Goal: Transaction & Acquisition: Purchase product/service

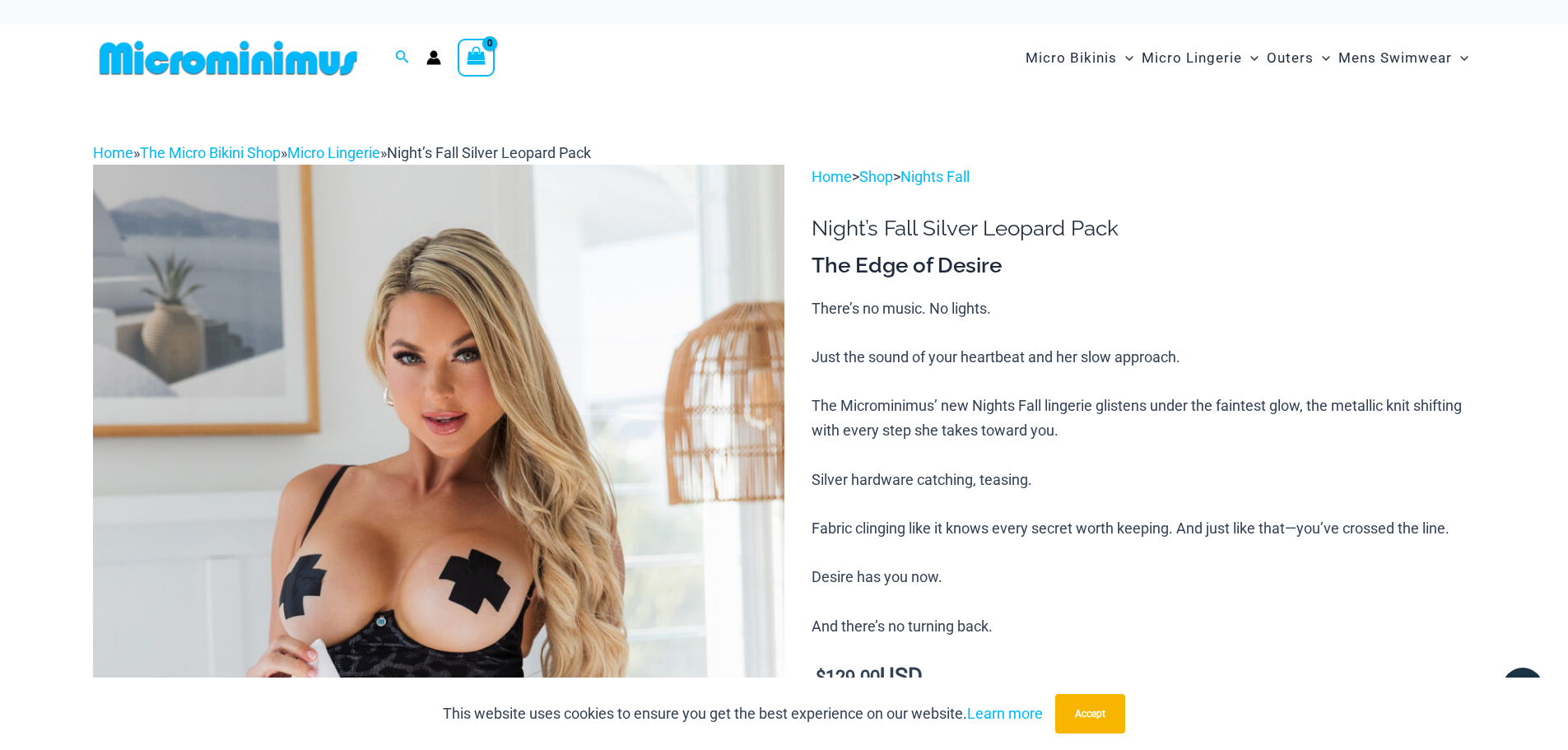
click at [587, 380] on img at bounding box center [439, 682] width 691 height 1037
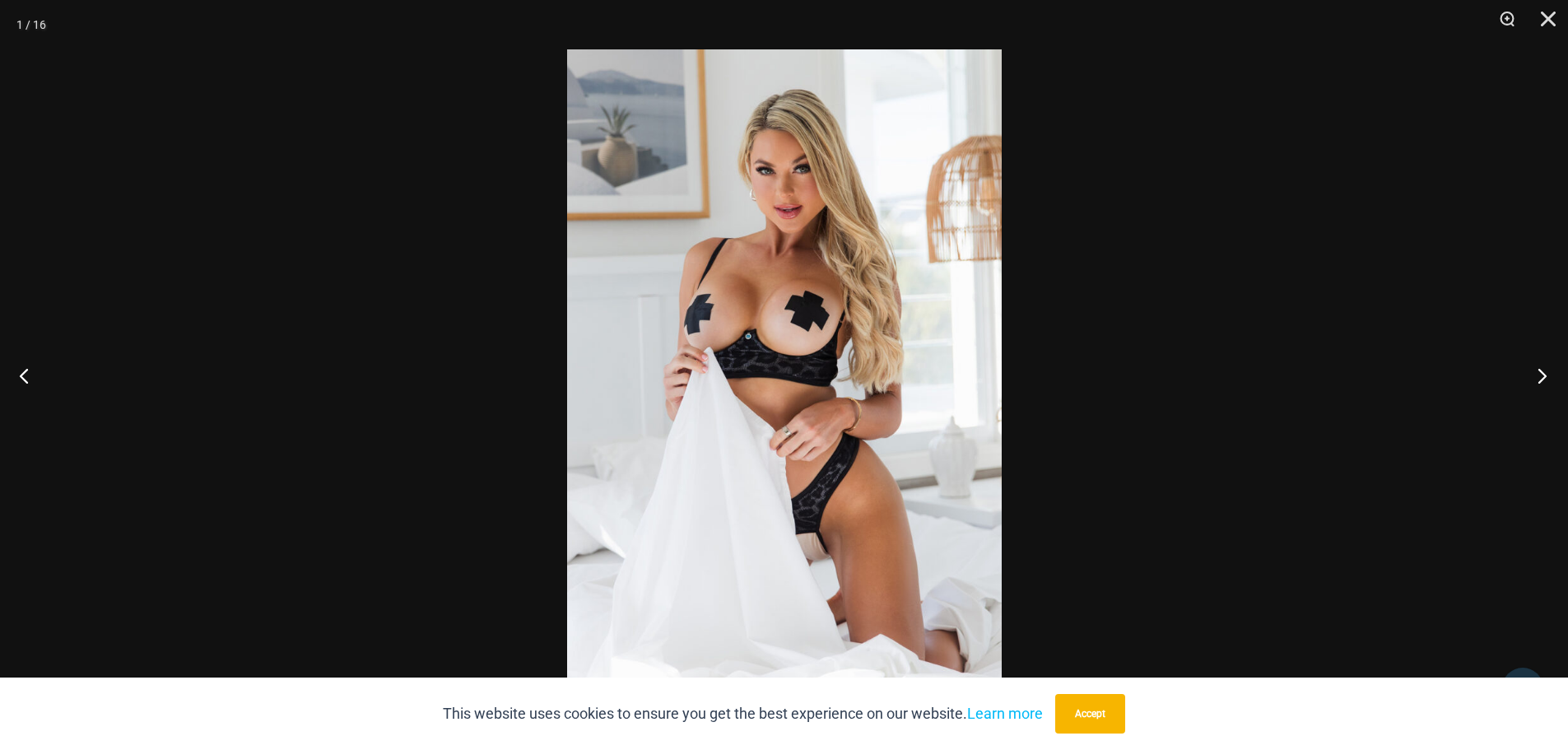
click at [1545, 371] on button "Next" at bounding box center [1537, 375] width 62 height 82
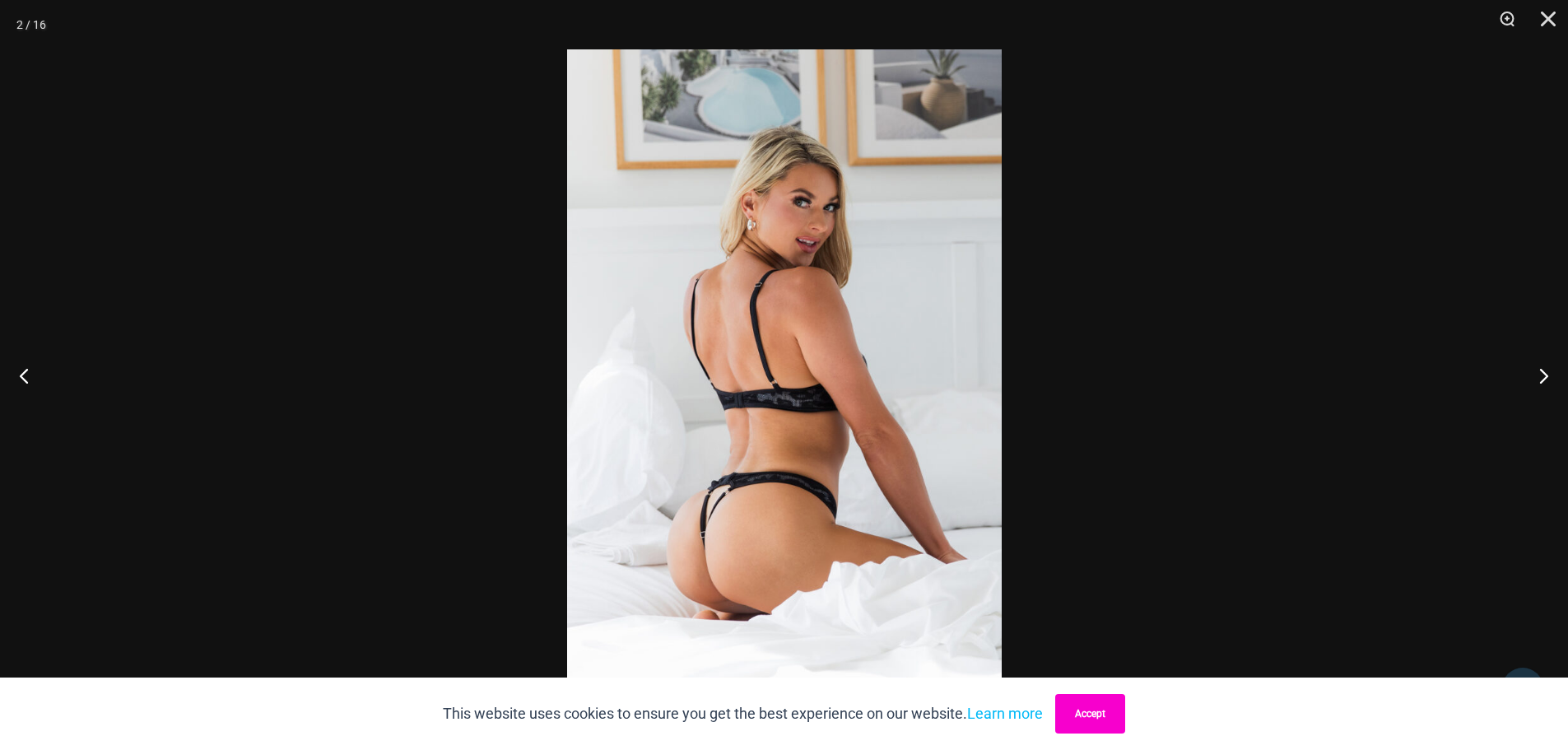
click at [1106, 714] on button "Accept" at bounding box center [1090, 714] width 70 height 39
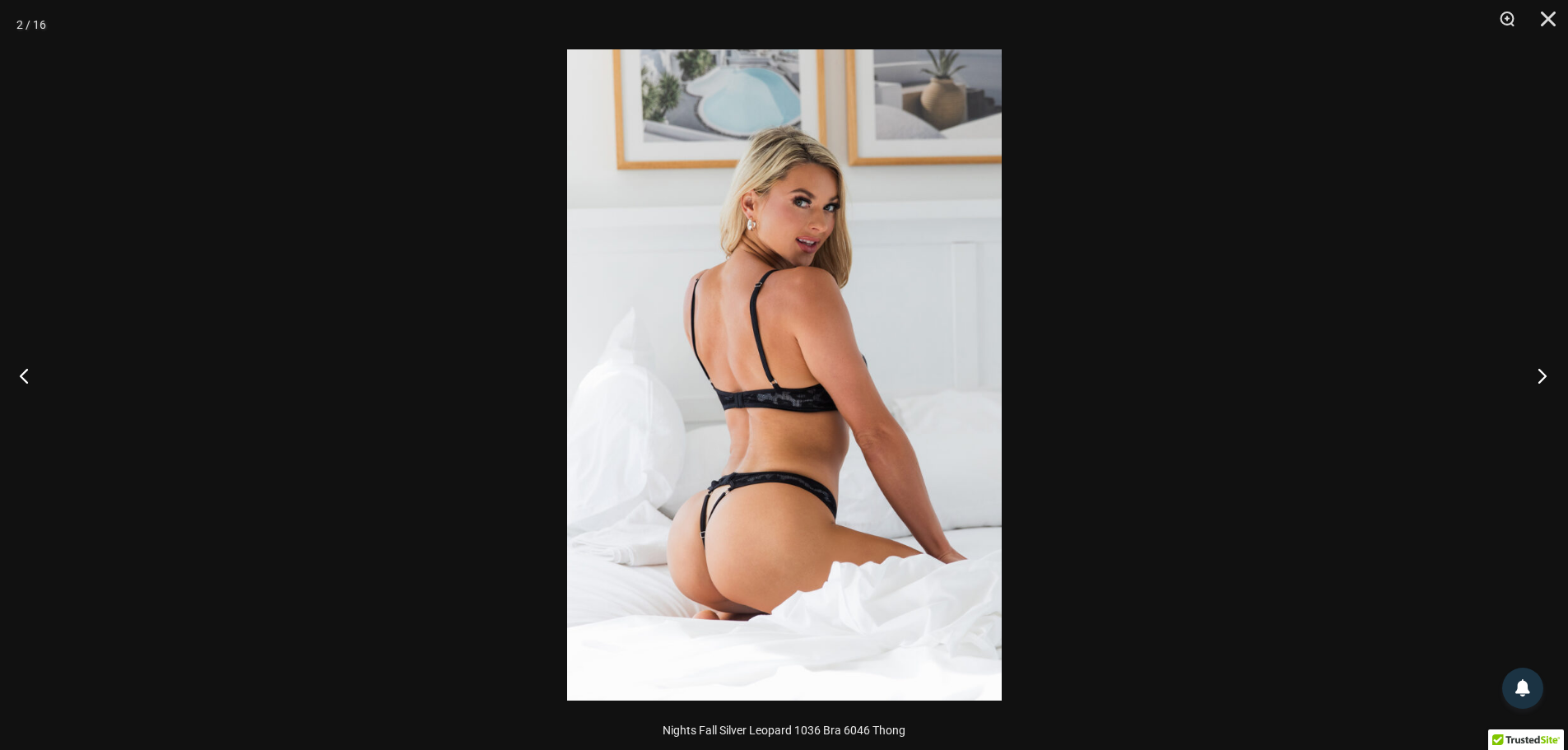
click at [1553, 376] on button "Next" at bounding box center [1537, 375] width 62 height 82
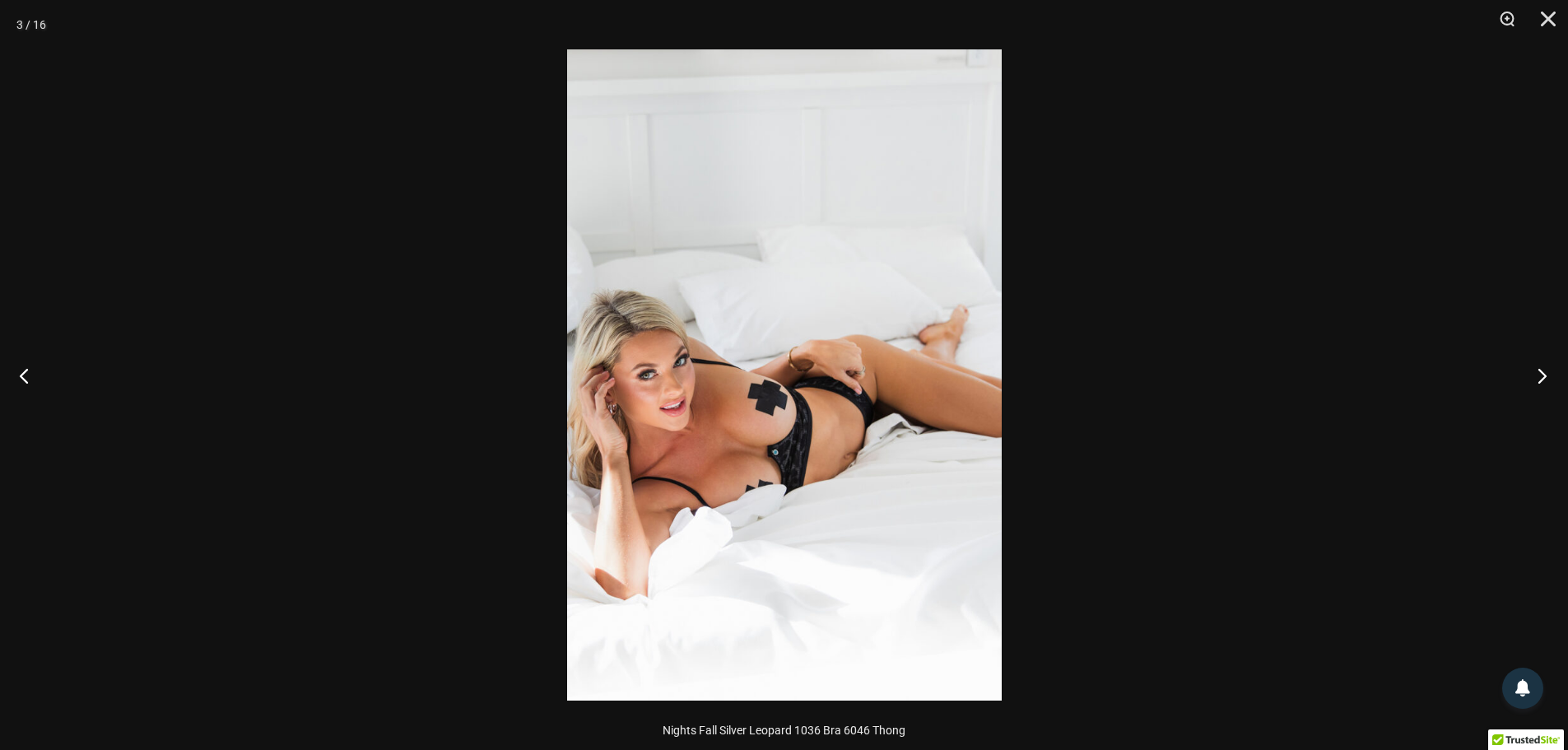
click at [1541, 373] on button "Next" at bounding box center [1537, 375] width 62 height 82
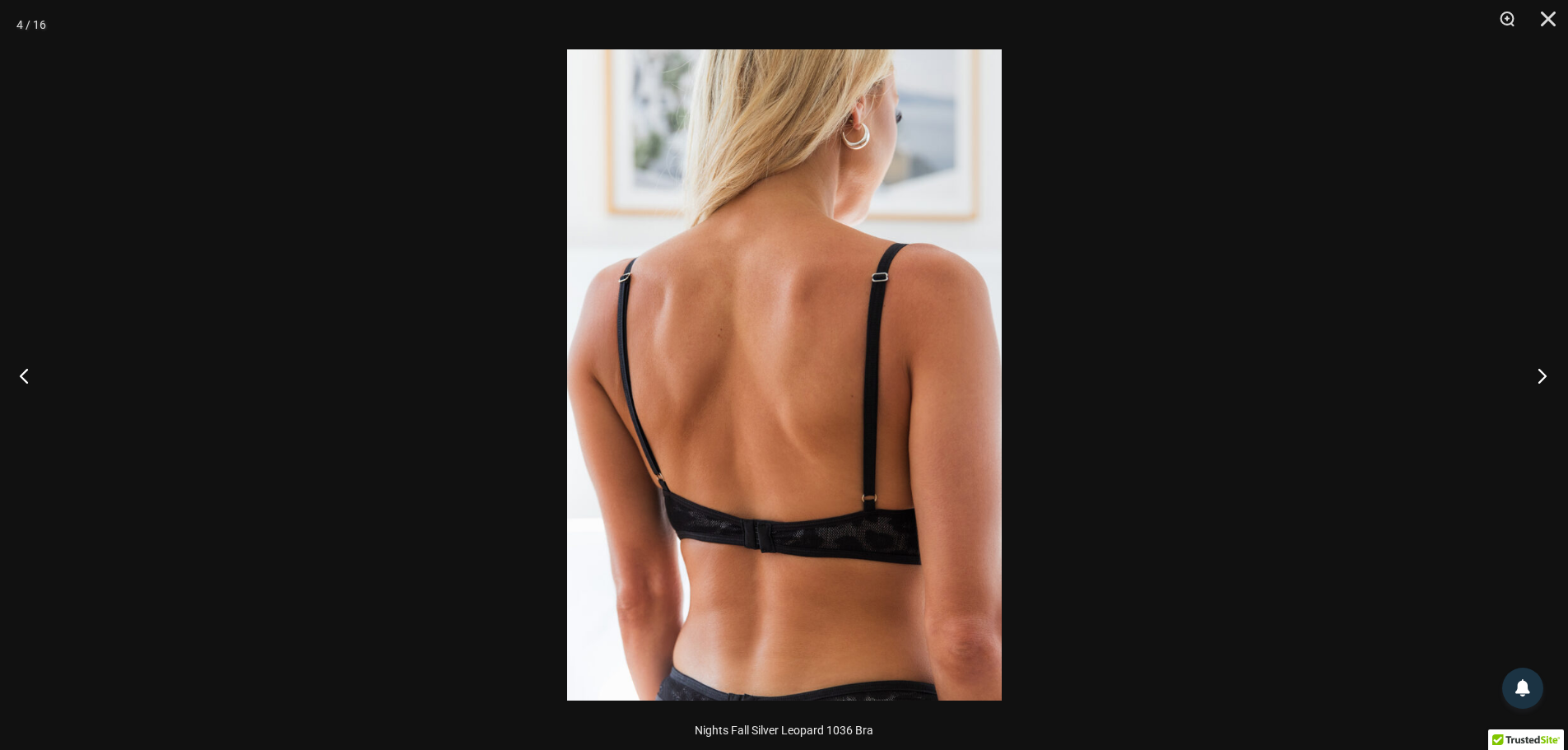
click at [1542, 374] on button "Next" at bounding box center [1537, 375] width 62 height 82
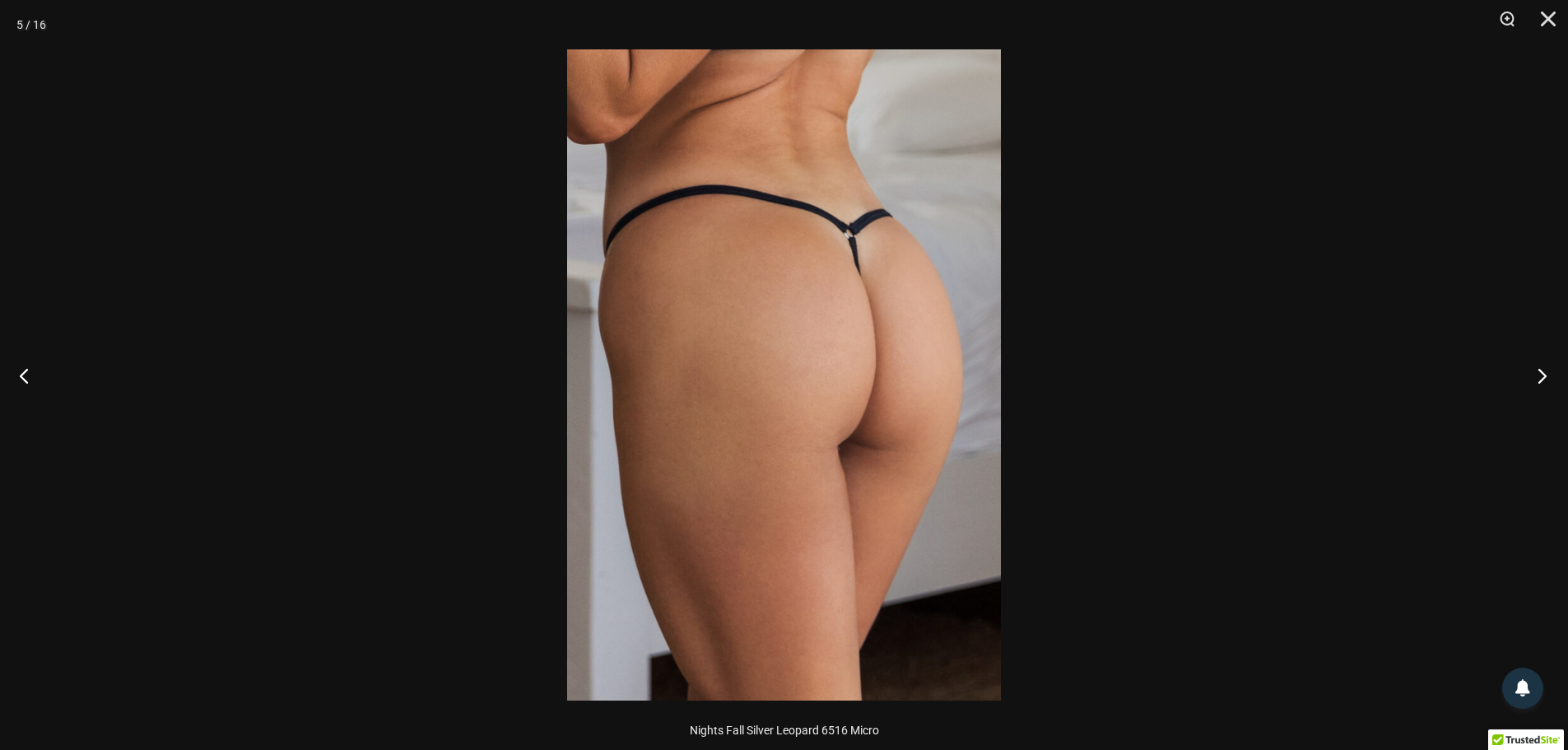
click at [1542, 373] on button "Next" at bounding box center [1537, 375] width 62 height 82
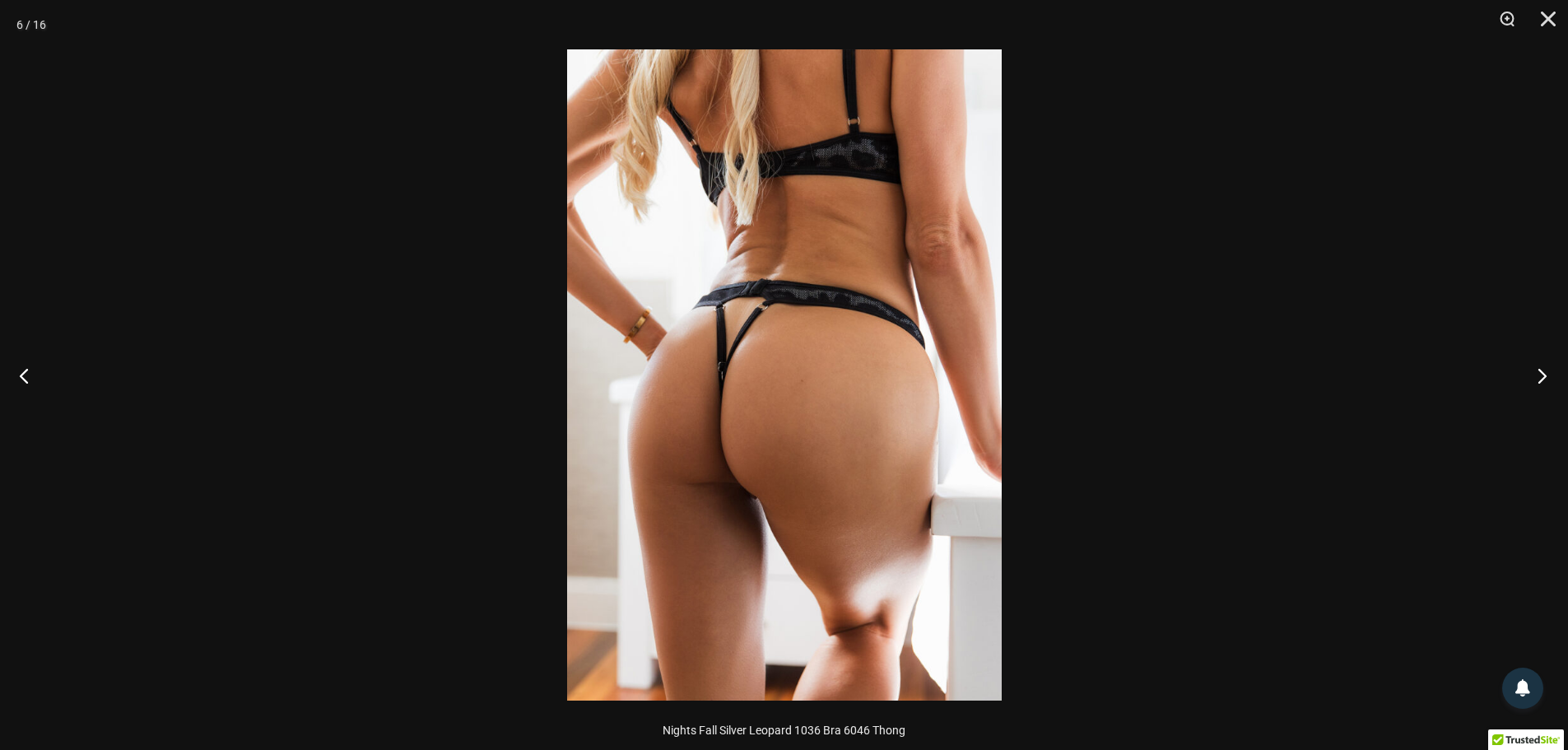
click at [1539, 380] on button "Next" at bounding box center [1537, 375] width 62 height 82
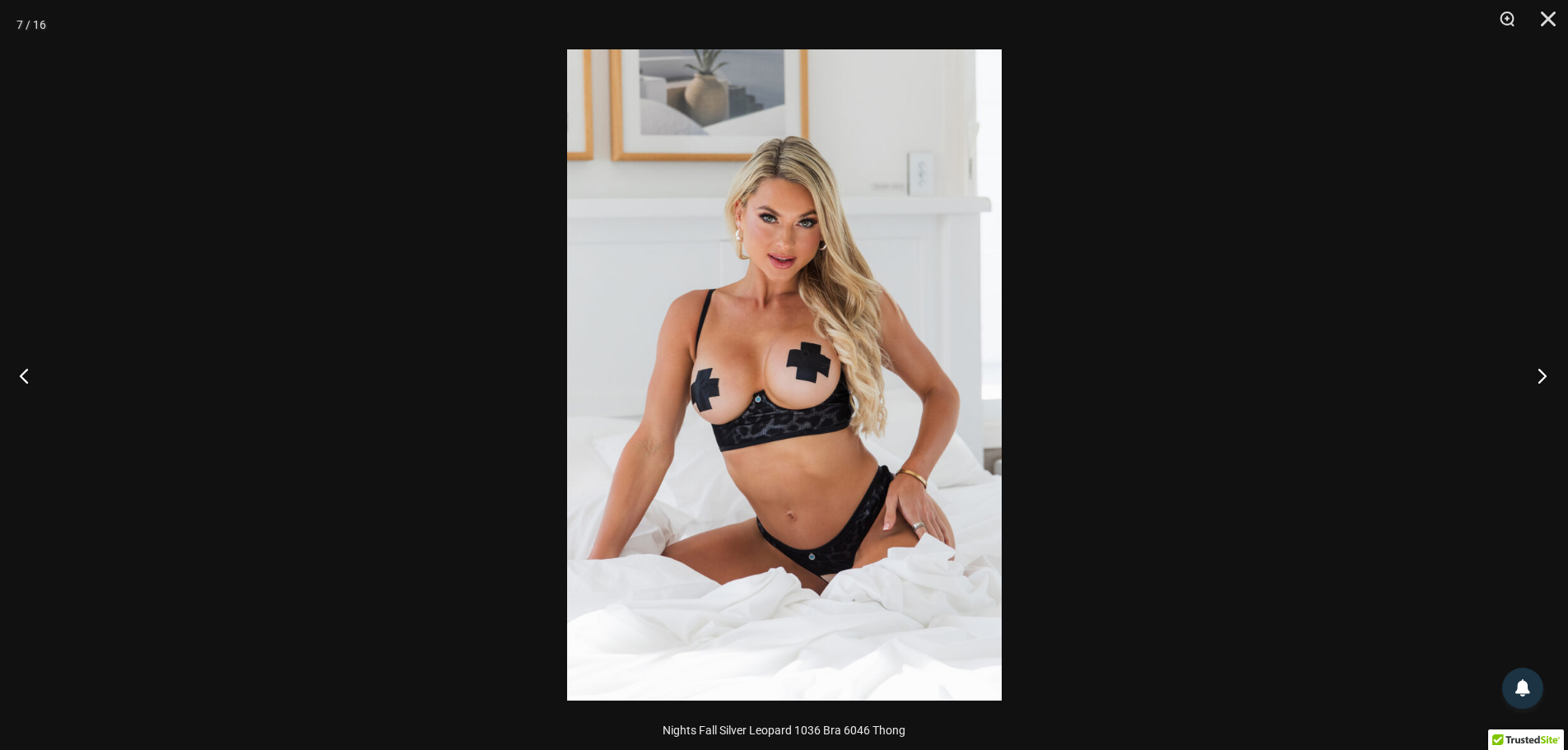
click at [1543, 373] on button "Next" at bounding box center [1537, 375] width 62 height 82
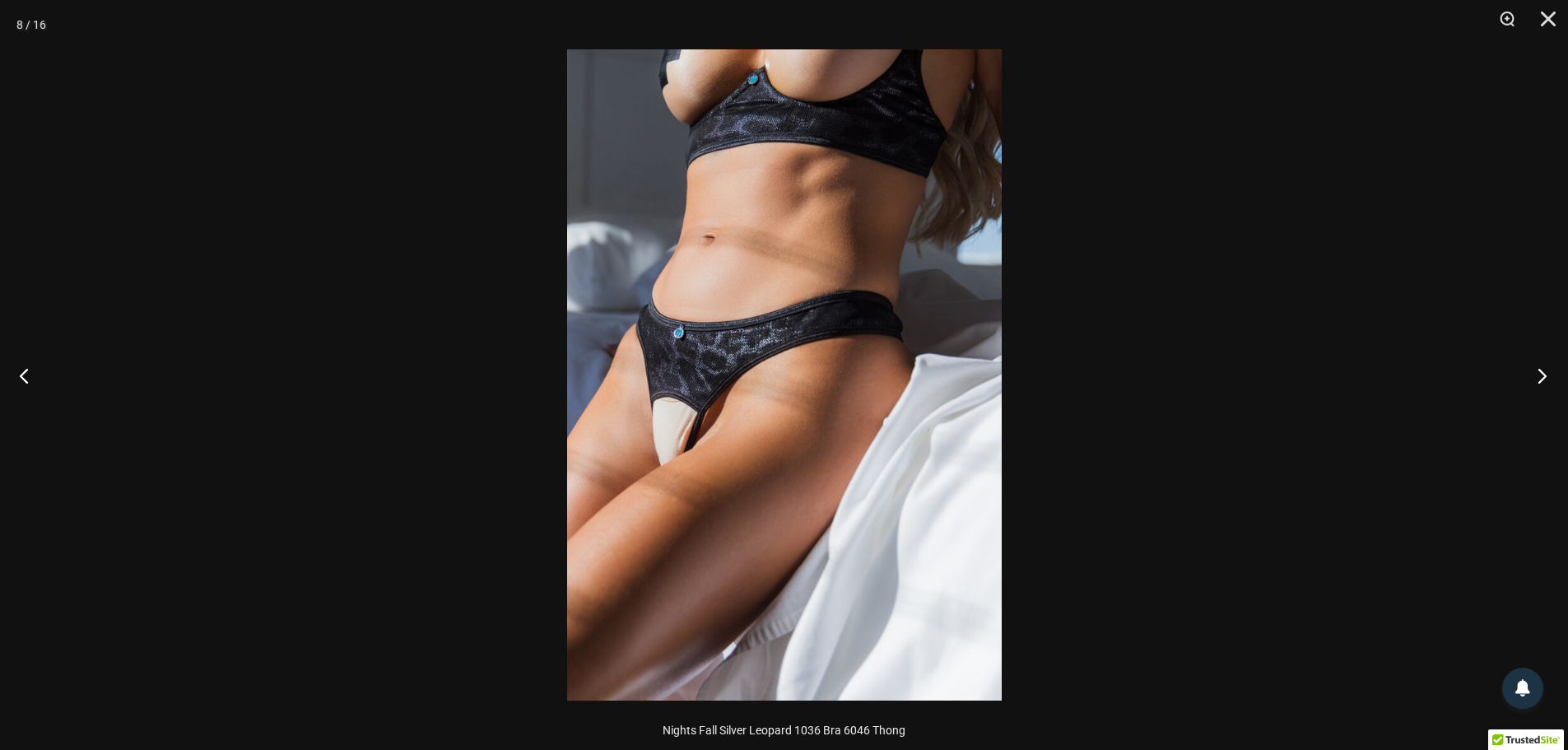
click at [1547, 377] on button "Next" at bounding box center [1537, 375] width 62 height 82
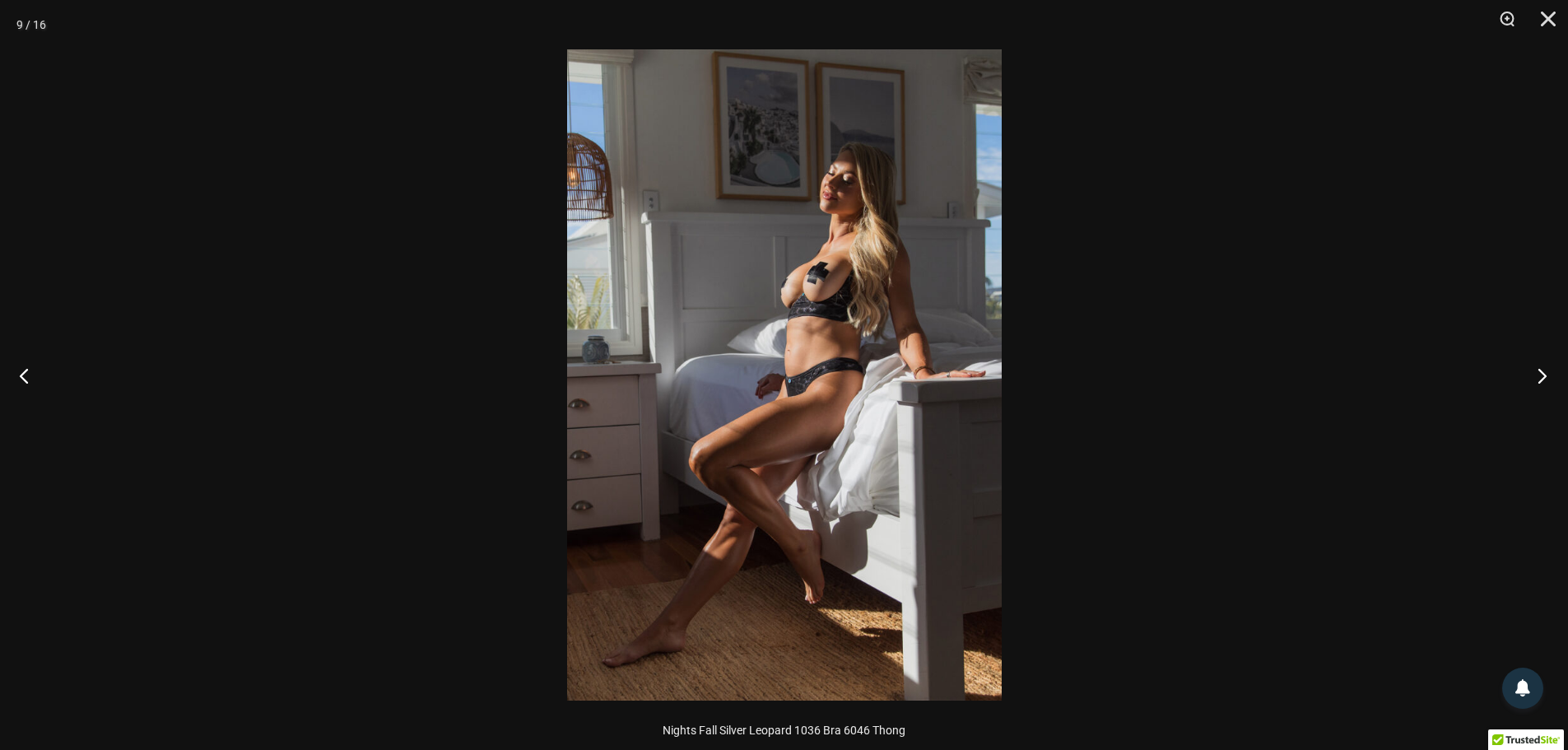
click at [1534, 370] on button "Next" at bounding box center [1537, 375] width 62 height 82
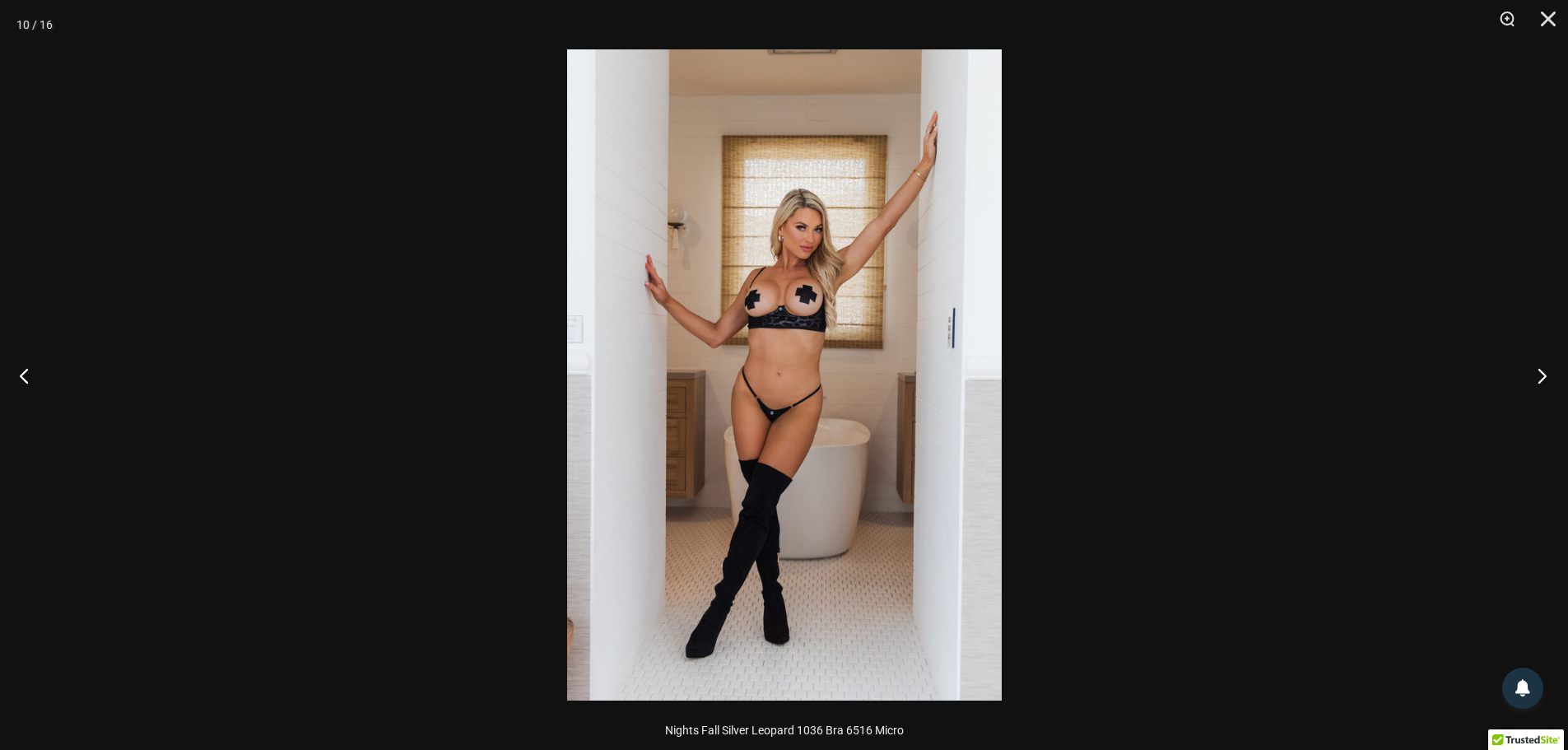
click at [1542, 368] on button "Next" at bounding box center [1537, 375] width 62 height 82
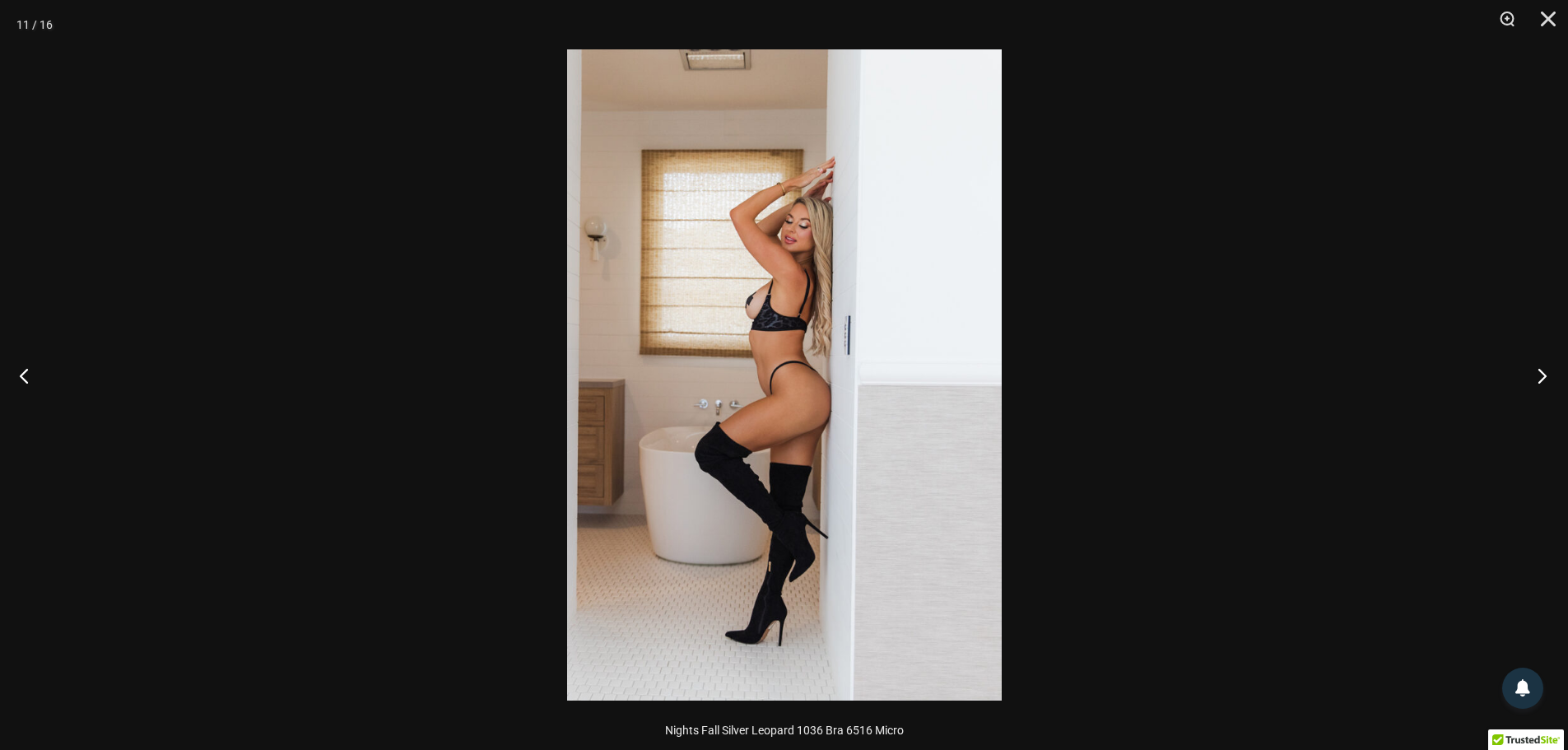
click at [1542, 372] on button "Next" at bounding box center [1537, 375] width 62 height 82
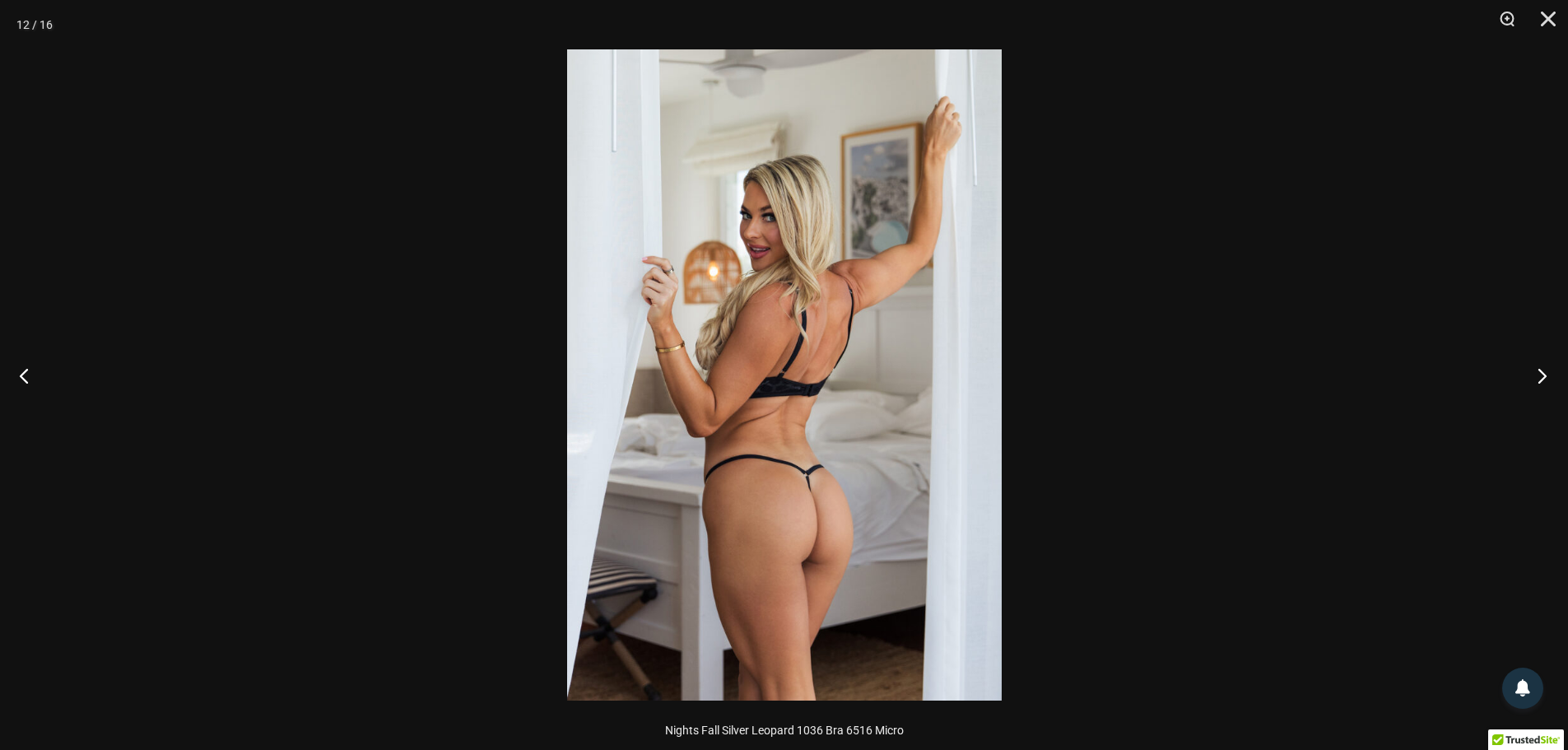
click at [1542, 380] on button "Next" at bounding box center [1537, 375] width 62 height 82
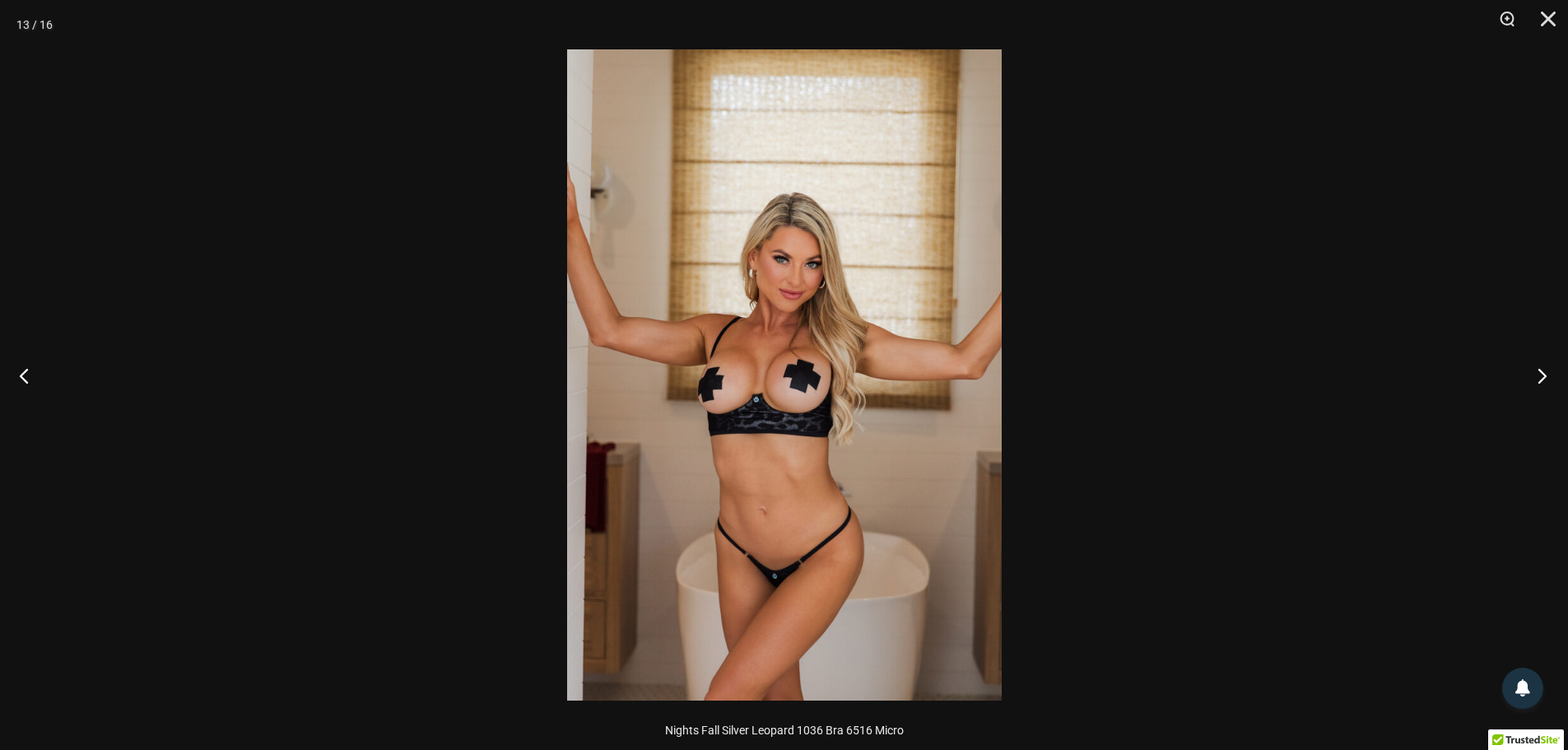
click at [1541, 374] on button "Next" at bounding box center [1537, 375] width 62 height 82
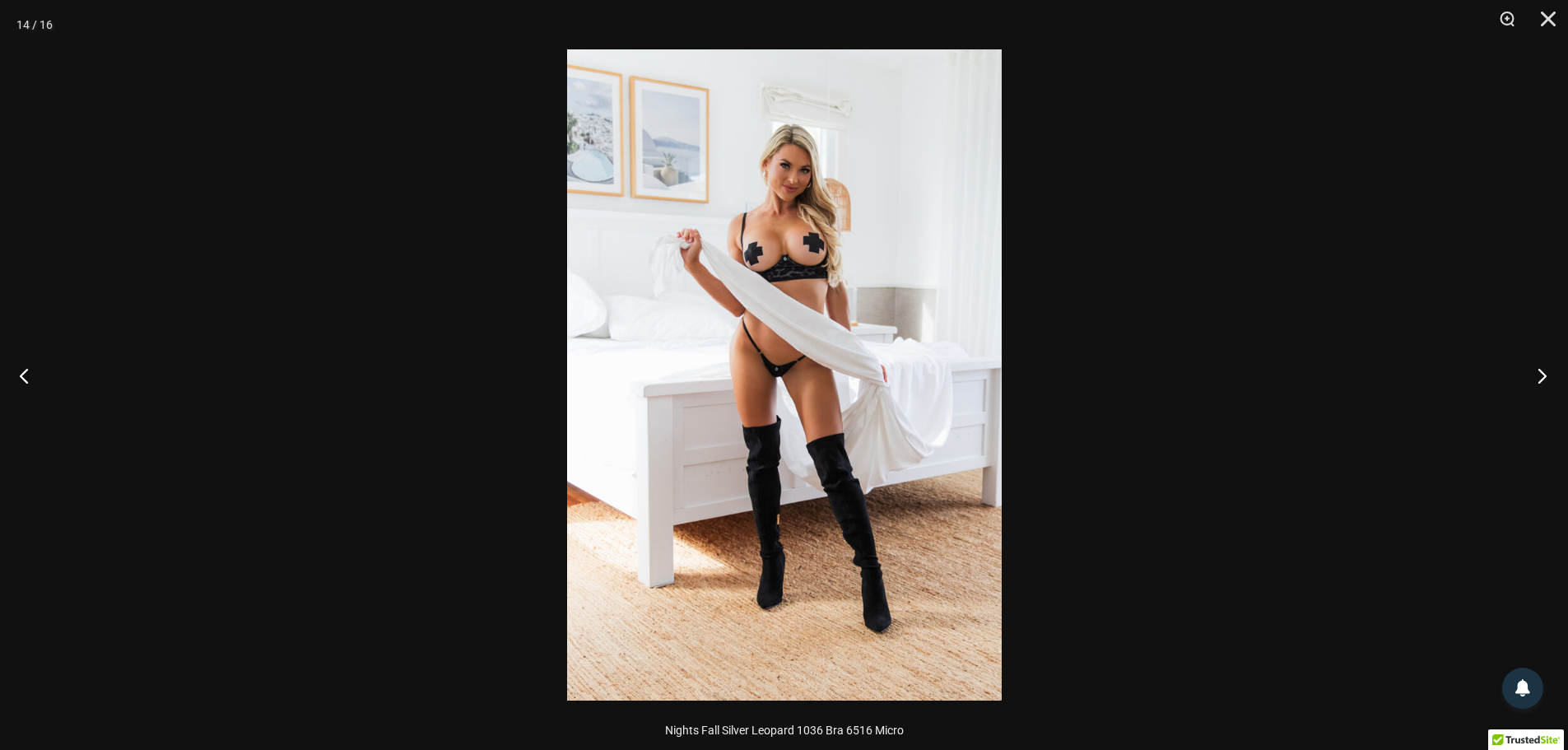
click at [1549, 375] on button "Next" at bounding box center [1537, 375] width 62 height 82
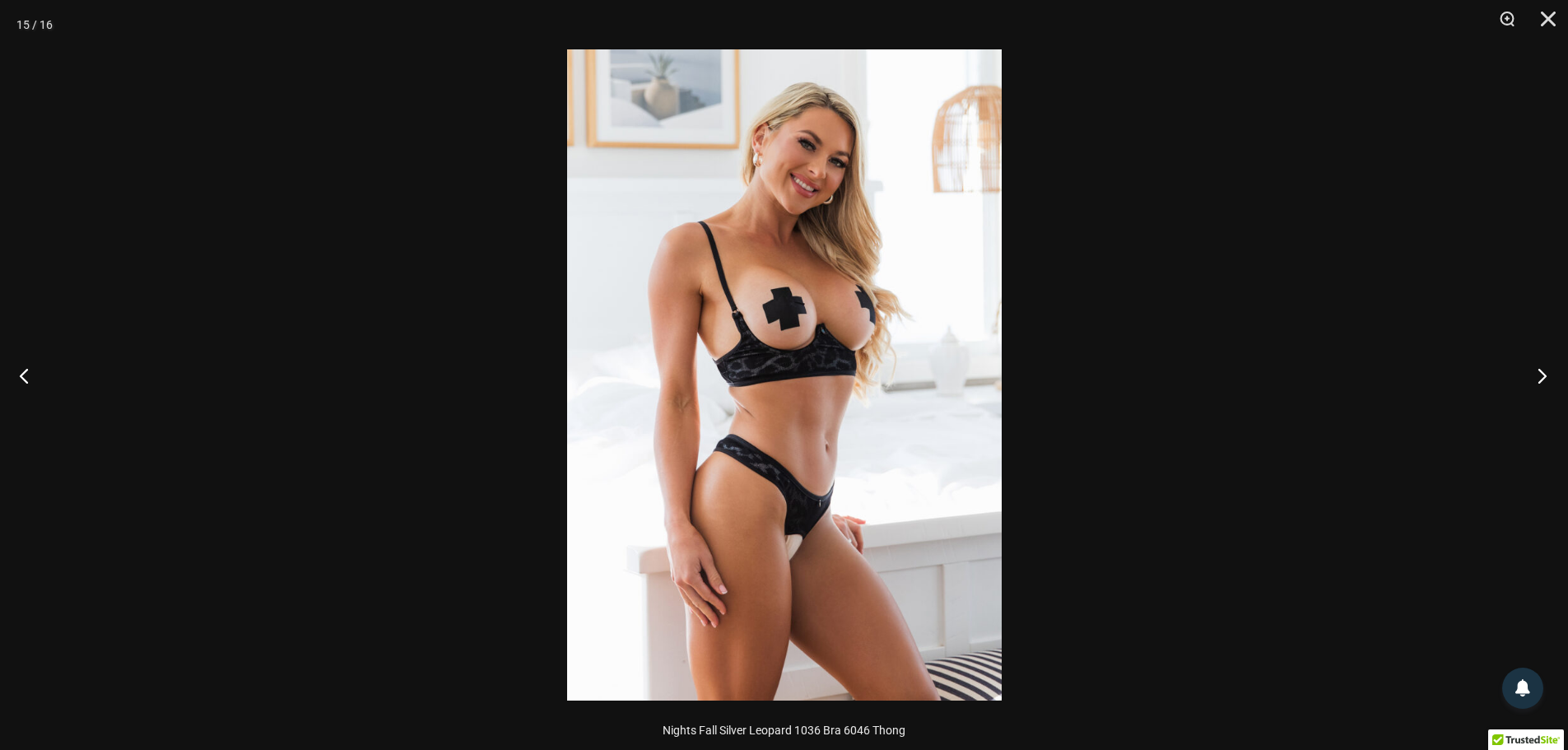
click at [1549, 370] on button "Next" at bounding box center [1537, 375] width 62 height 82
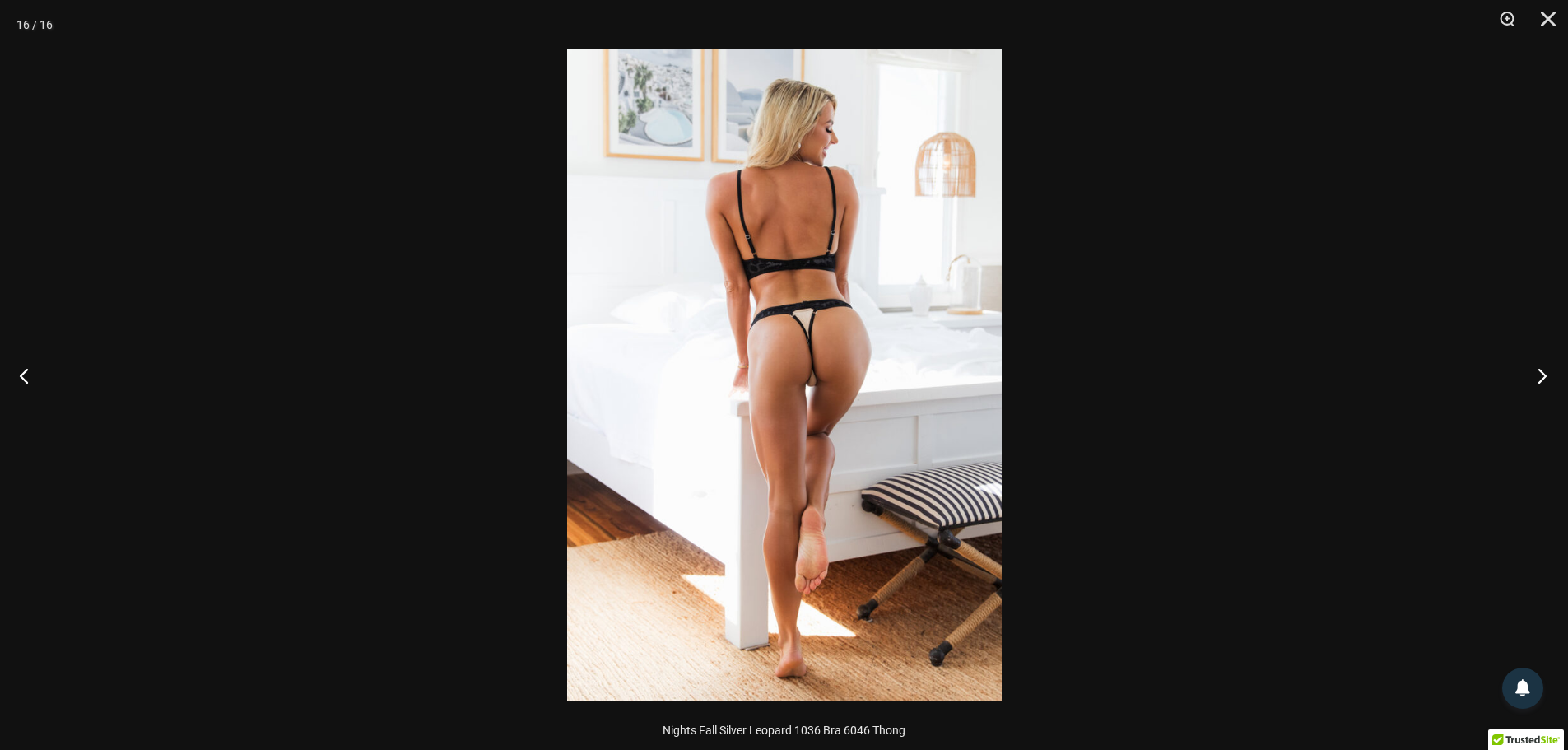
click at [1538, 375] on button "Next" at bounding box center [1537, 375] width 62 height 82
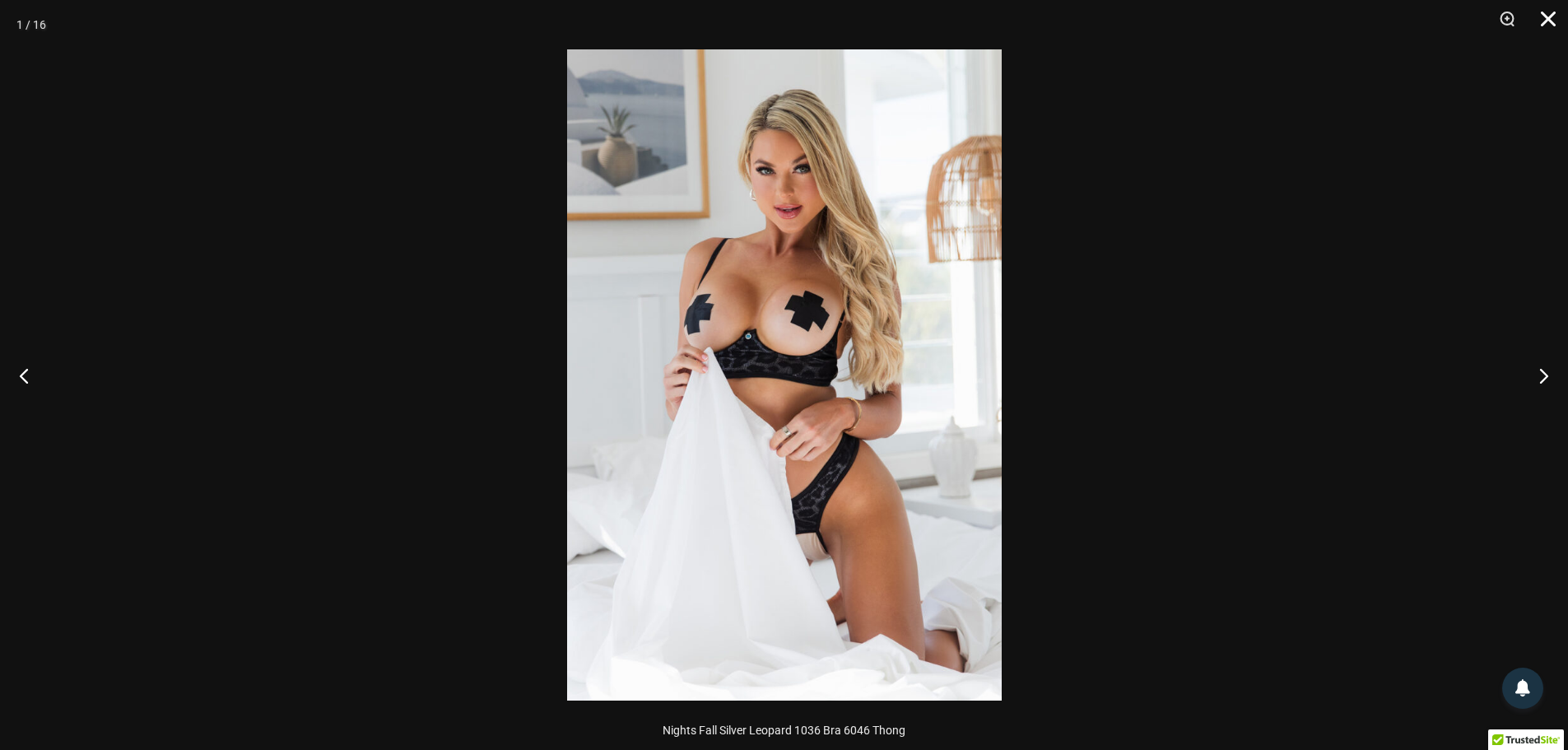
click at [1552, 13] on button "Close" at bounding box center [1542, 25] width 41 height 49
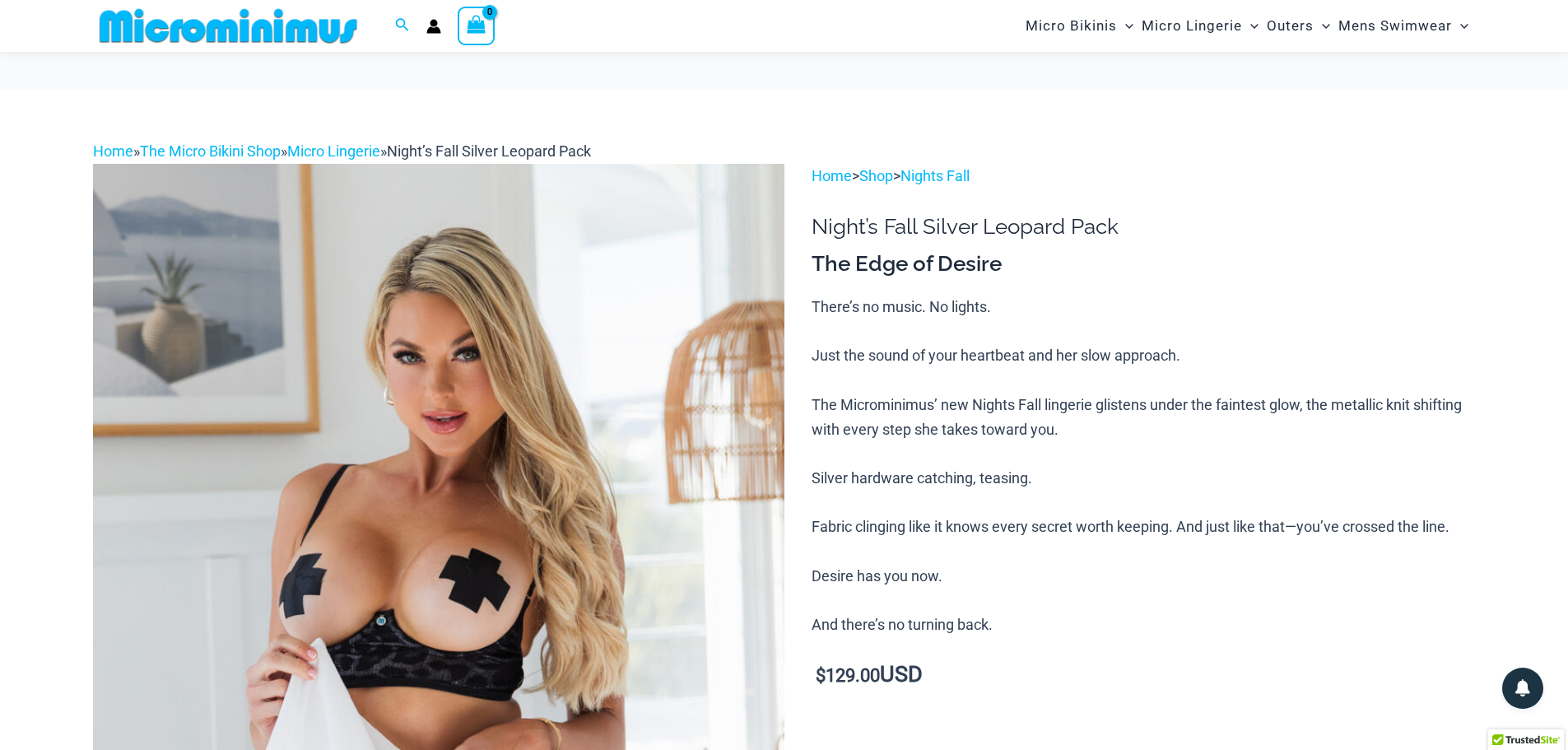
scroll to position [644, 0]
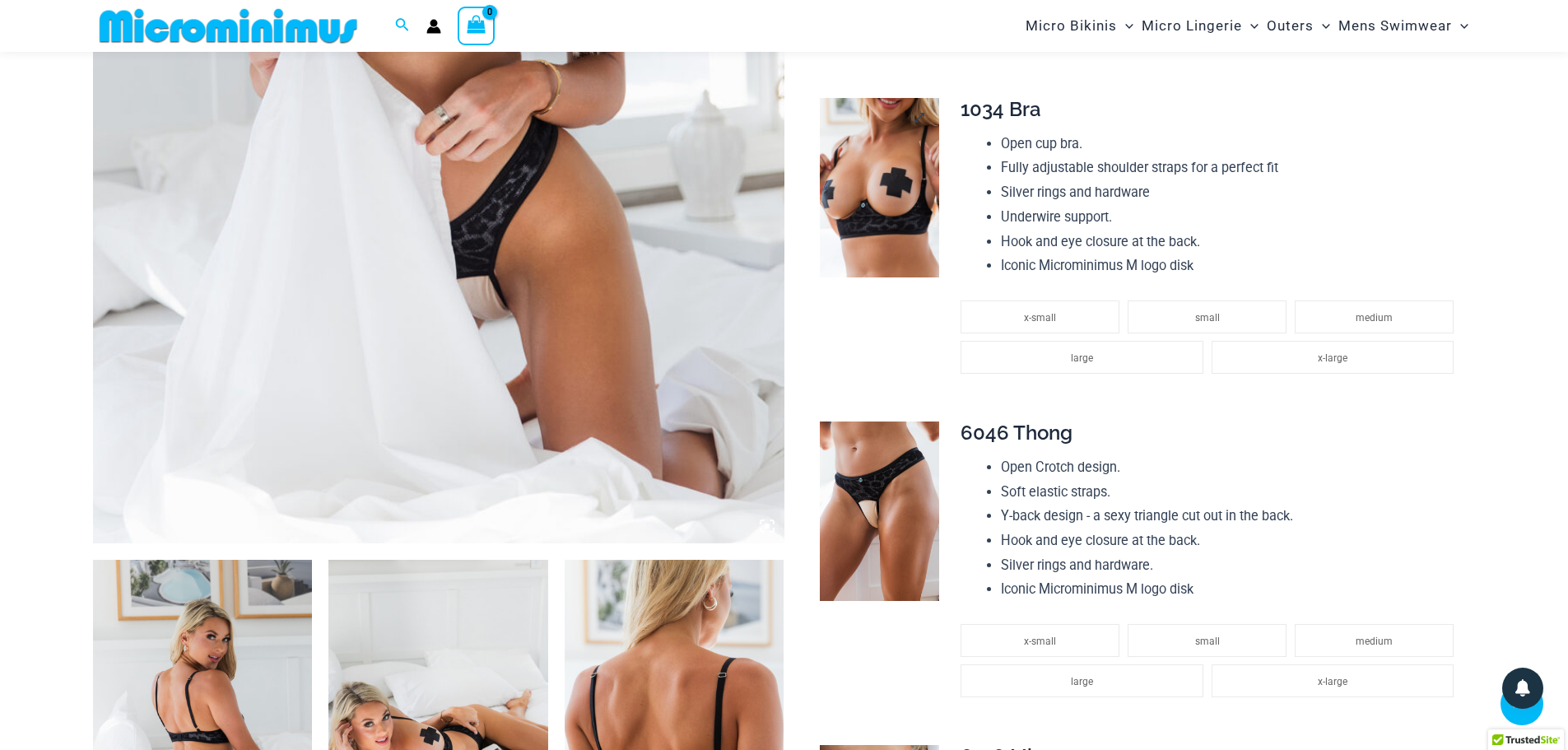
click at [857, 194] on img at bounding box center [879, 187] width 119 height 180
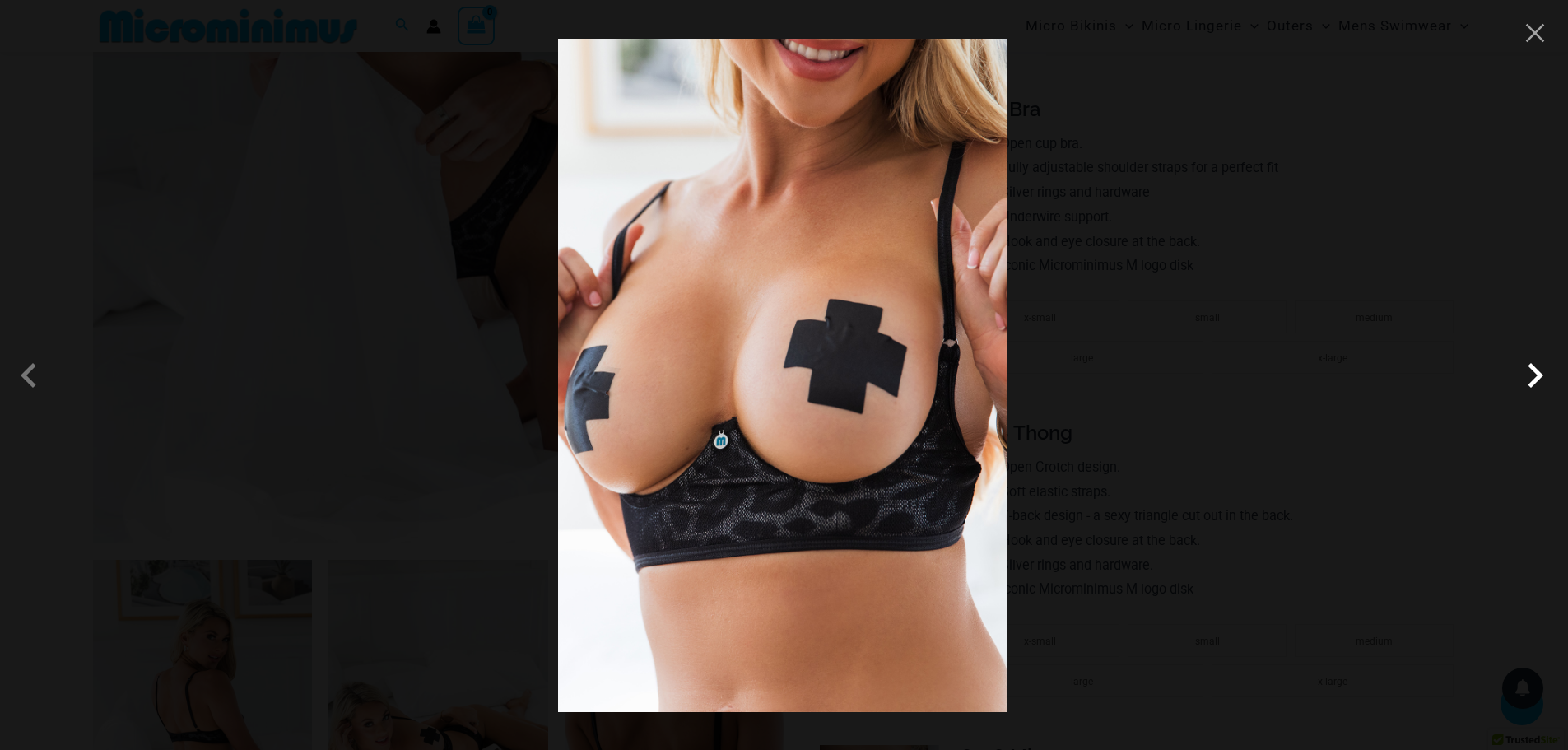
click at [1542, 373] on span at bounding box center [1535, 375] width 49 height 49
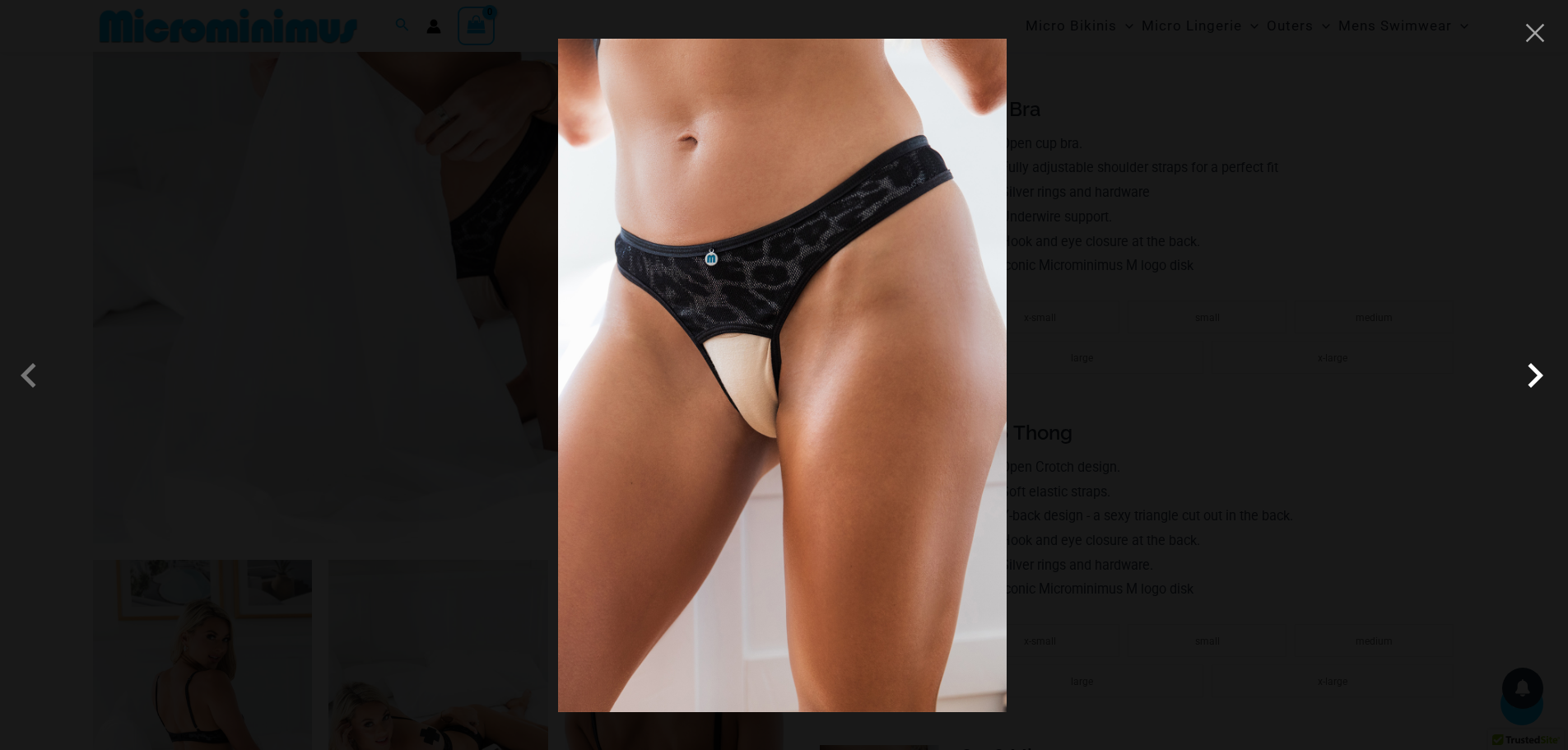
click at [1536, 375] on span at bounding box center [1535, 375] width 49 height 49
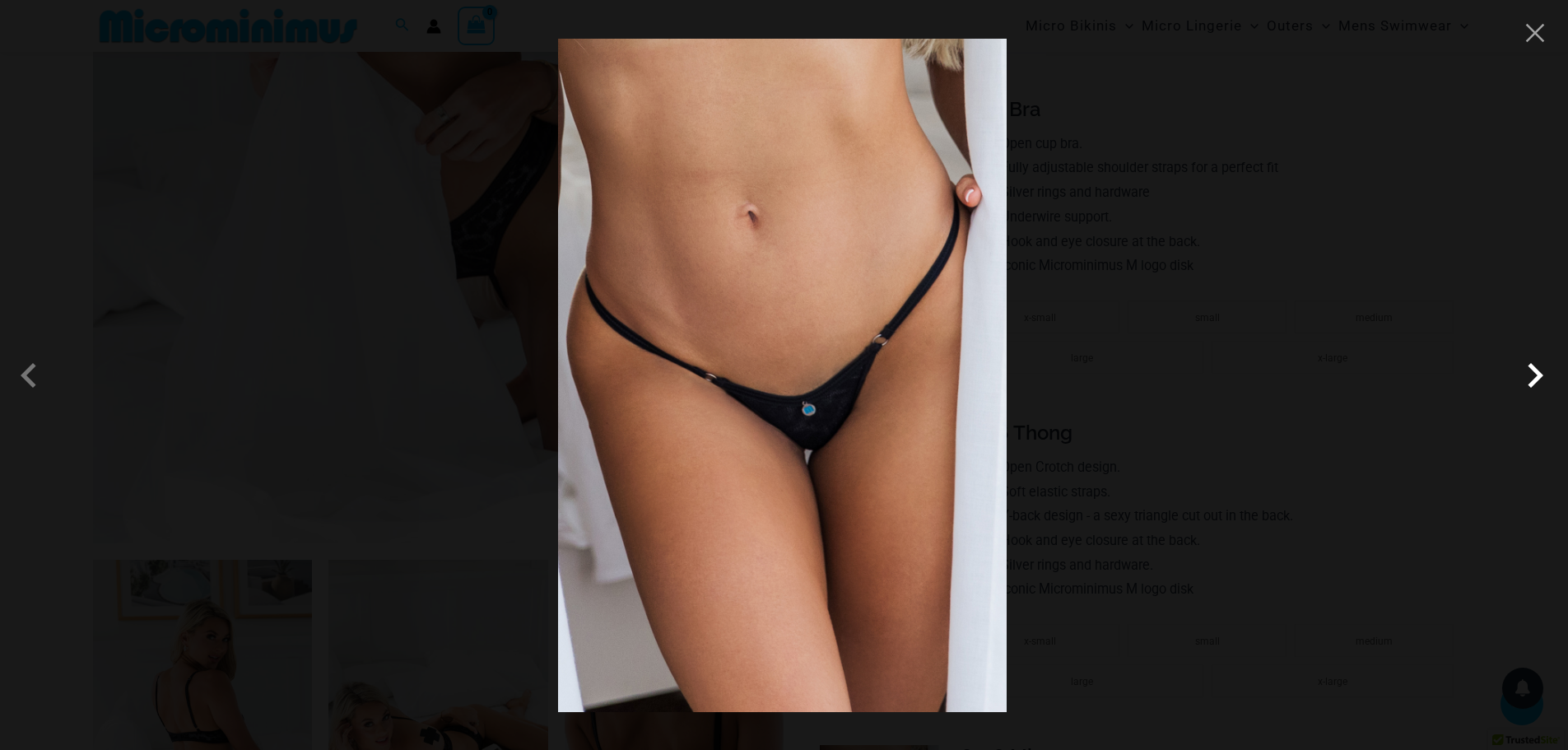
click at [1539, 376] on span at bounding box center [1535, 375] width 49 height 49
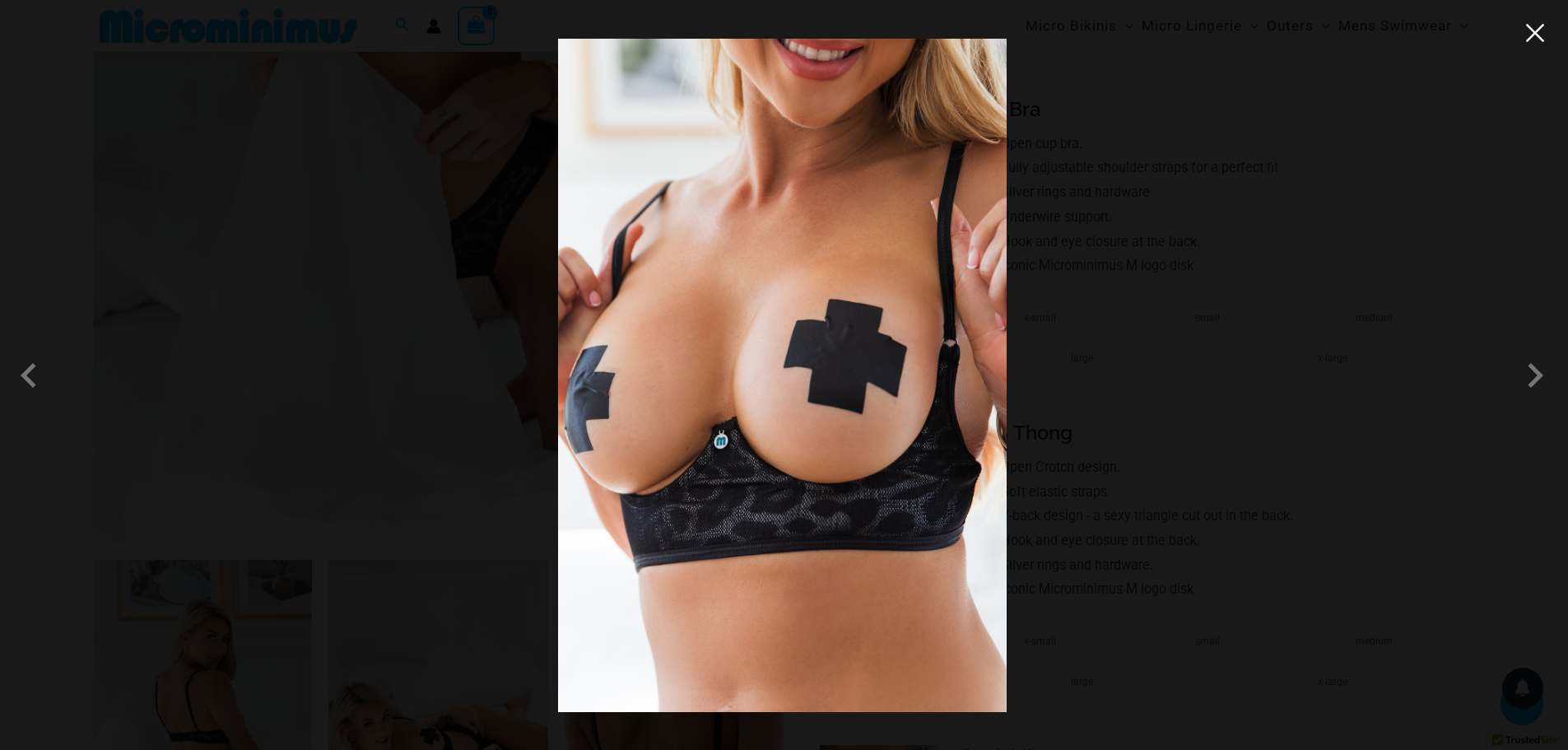
click at [1533, 34] on button "Close" at bounding box center [1534, 33] width 25 height 25
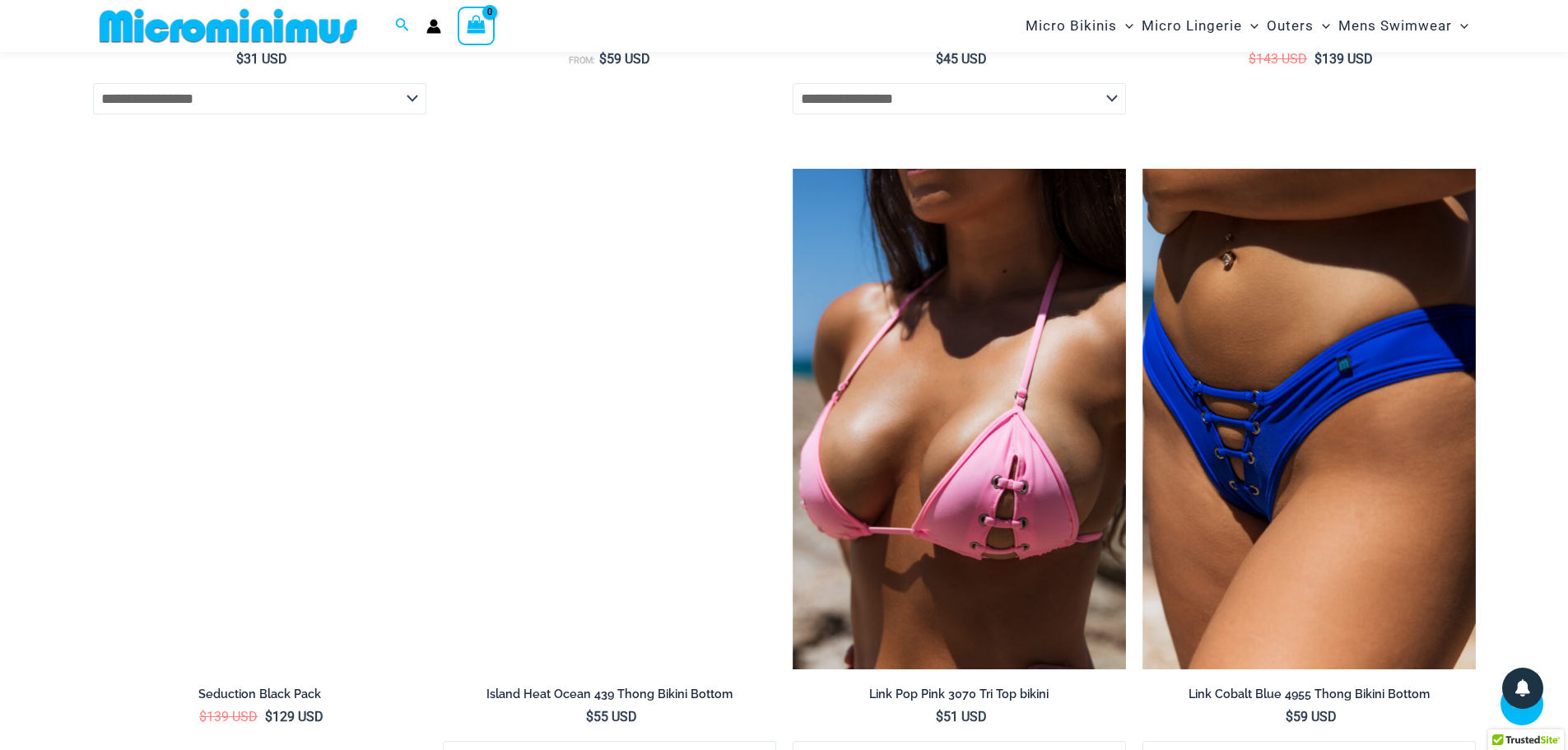
scroll to position [5913, 0]
